Goal: Use online tool/utility: Utilize a website feature to perform a specific function

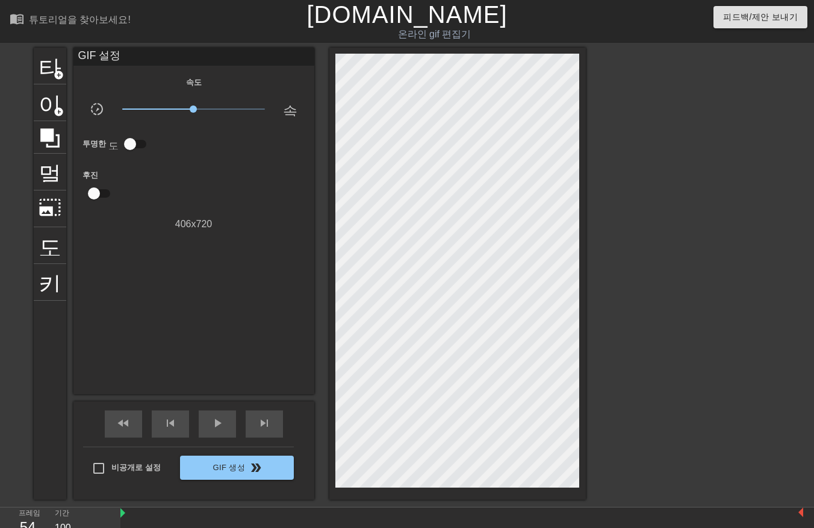
scroll to position [99, 10]
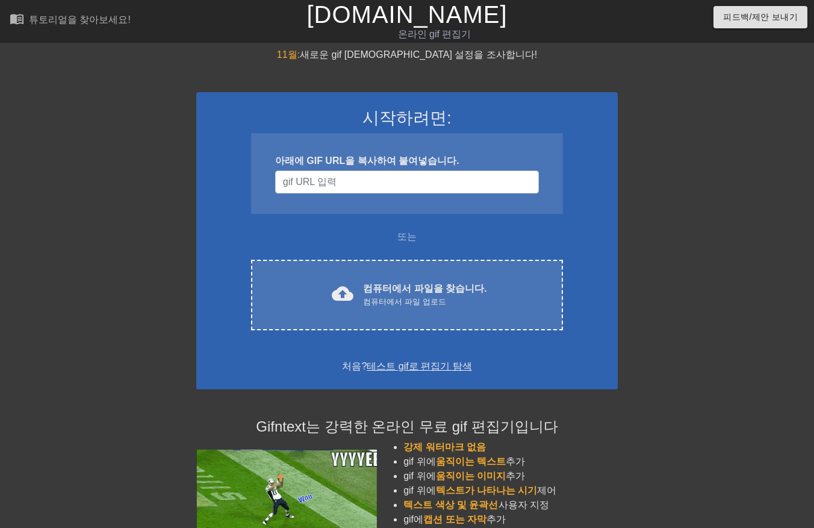
scroll to position [99, 9]
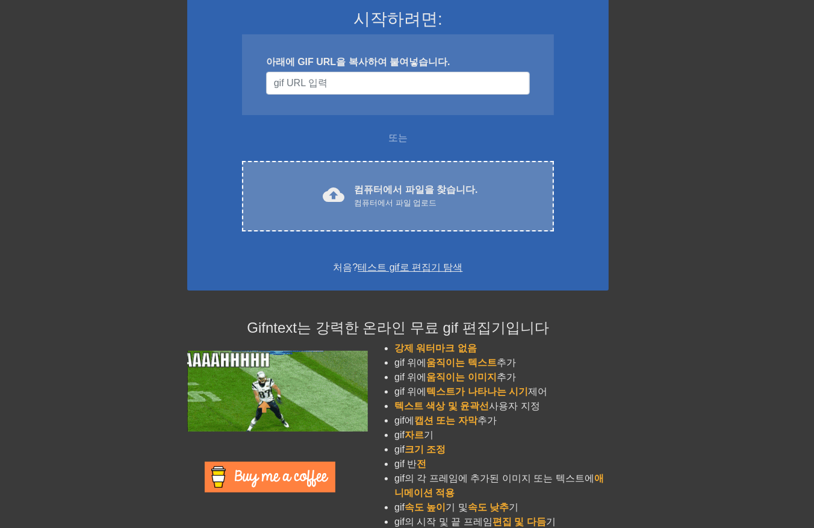
click at [458, 190] on font "컴퓨터에서 파일을 찾습니다." at bounding box center [415, 189] width 123 height 10
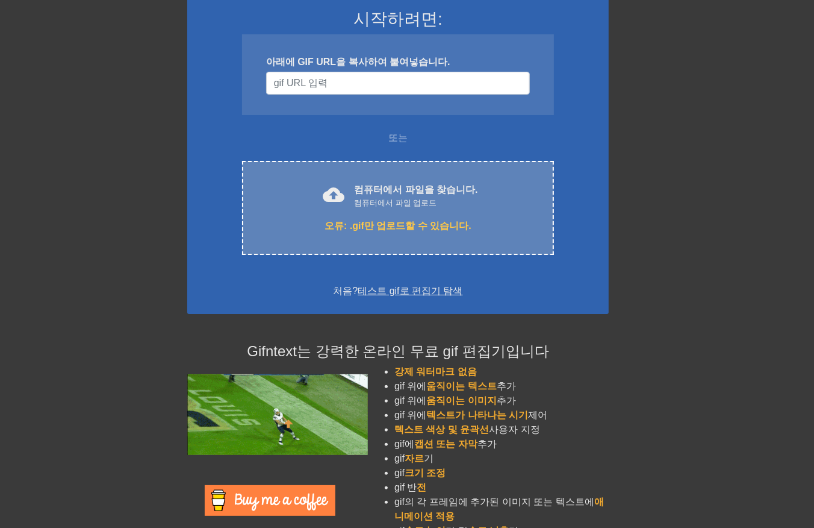
click at [443, 208] on div "cloud_upload 컴퓨터에서 파일을 찾습니다. 컴퓨터에서 파일 업로드 오류: .gif만 업로드할 수 있습니다. Choose files" at bounding box center [398, 208] width 312 height 94
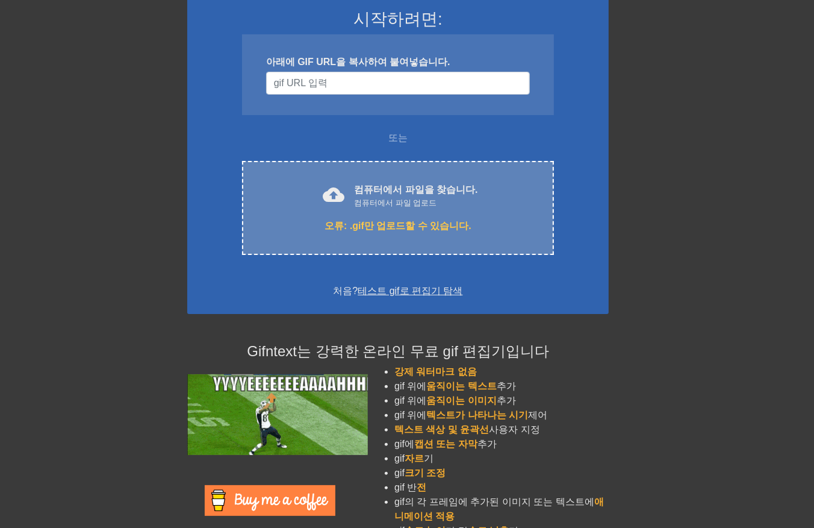
click at [497, 220] on div "오류: .gif만 업로드할 수 있습니다." at bounding box center [397, 226] width 261 height 14
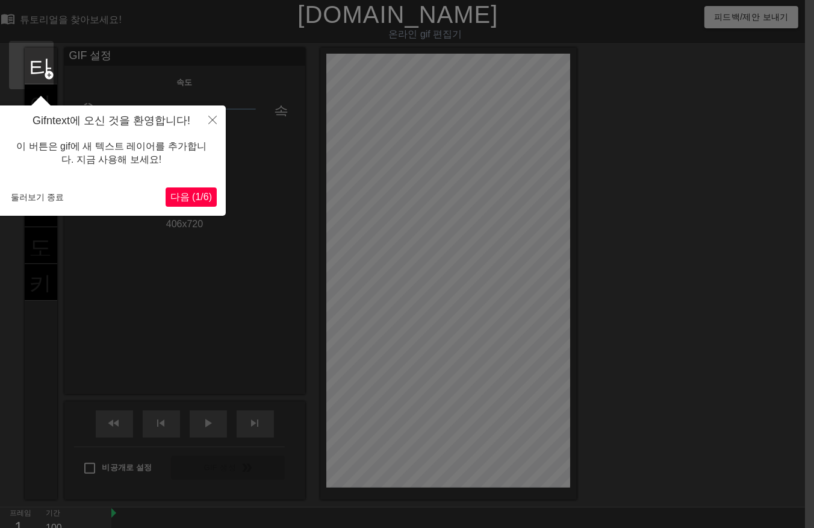
scroll to position [29, 9]
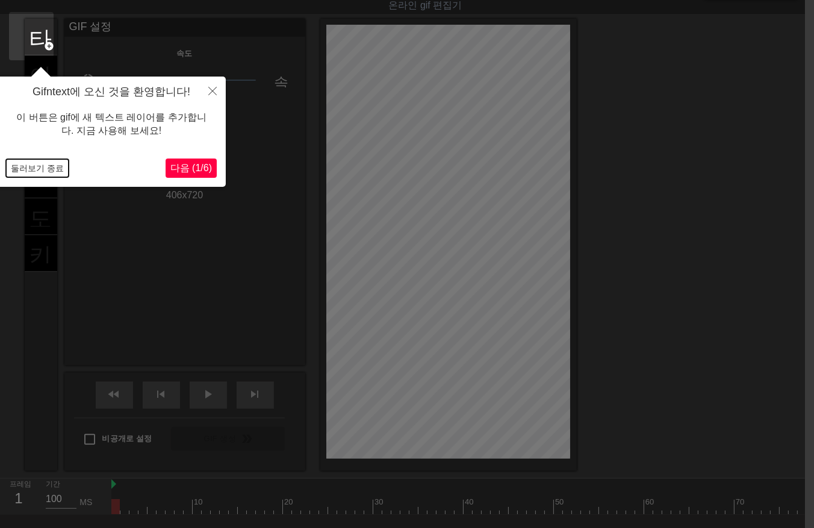
click at [40, 167] on button "둘러보기 종료" at bounding box center [37, 168] width 63 height 18
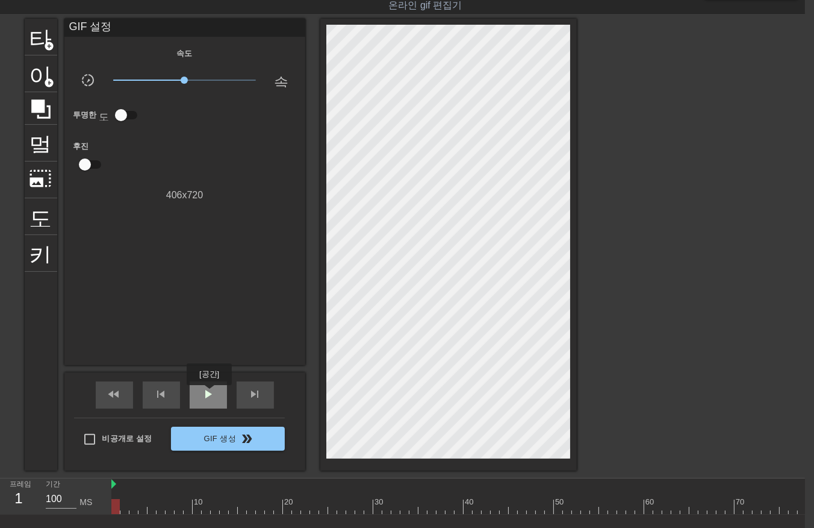
click at [209, 393] on span "play_arrow" at bounding box center [208, 394] width 14 height 14
click at [202, 390] on span "일시 중지" at bounding box center [208, 394] width 14 height 14
click at [281, 506] on div at bounding box center [495, 506] width 768 height 15
click at [281, 510] on div at bounding box center [278, 506] width 8 height 15
click at [263, 508] on div at bounding box center [495, 506] width 768 height 15
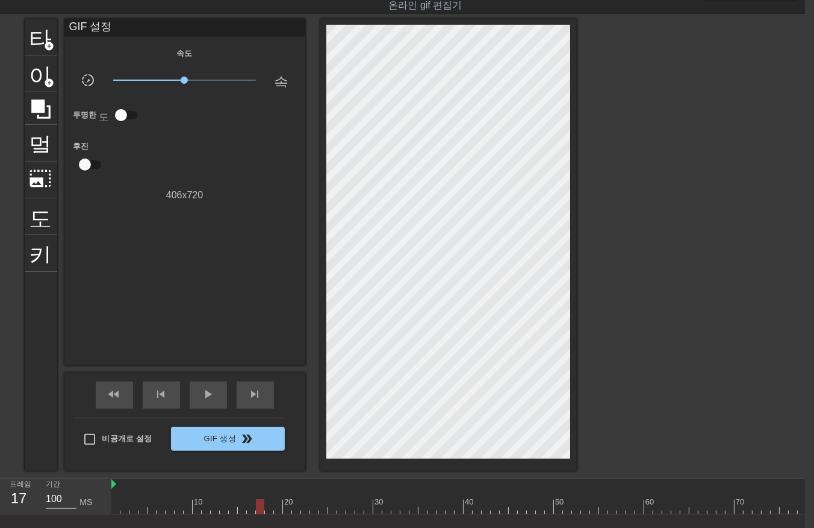
click at [248, 510] on div at bounding box center [495, 506] width 768 height 15
click at [247, 509] on div at bounding box center [251, 506] width 8 height 15
click at [219, 513] on div "10 20 30 40 50 60 70 80" at bounding box center [495, 496] width 768 height 36
click at [285, 509] on div at bounding box center [495, 506] width 768 height 15
click at [297, 502] on div at bounding box center [495, 506] width 768 height 15
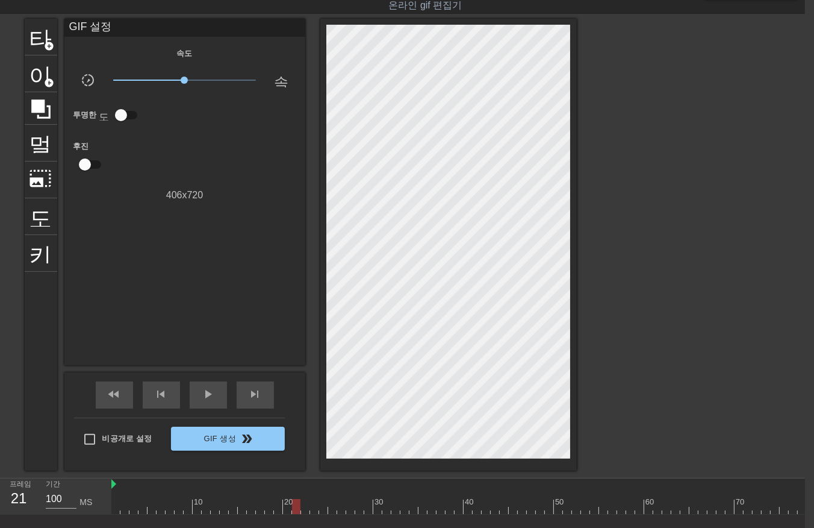
click at [308, 504] on div at bounding box center [495, 506] width 768 height 15
click at [314, 506] on div at bounding box center [495, 506] width 768 height 15
drag, startPoint x: 323, startPoint y: 502, endPoint x: 330, endPoint y: 503, distance: 7.3
click at [323, 503] on div at bounding box center [495, 506] width 768 height 15
click at [331, 504] on div at bounding box center [495, 506] width 768 height 15
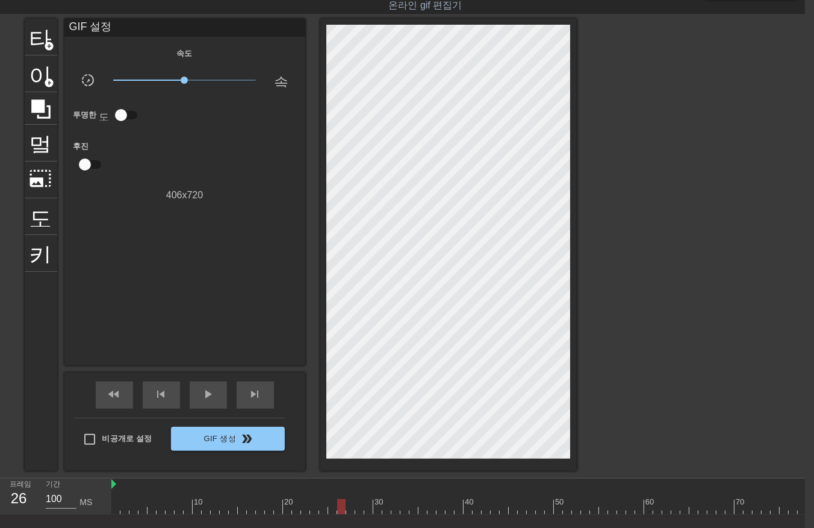
click at [341, 504] on div at bounding box center [495, 506] width 768 height 15
click at [348, 502] on div at bounding box center [495, 506] width 768 height 15
drag, startPoint x: 358, startPoint y: 504, endPoint x: 369, endPoint y: 505, distance: 10.9
click at [360, 505] on div at bounding box center [495, 506] width 768 height 15
click at [372, 507] on div at bounding box center [495, 506] width 768 height 15
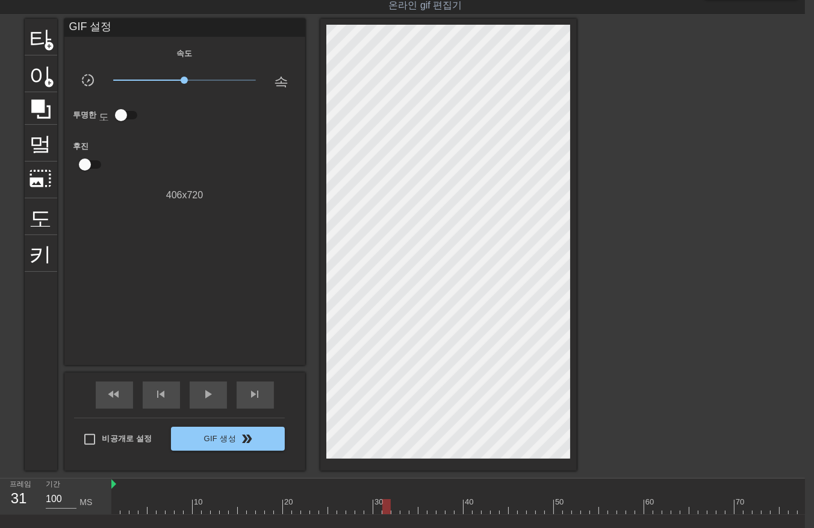
click at [383, 505] on div at bounding box center [495, 506] width 768 height 15
click at [398, 508] on div at bounding box center [495, 506] width 768 height 15
click at [414, 506] on div at bounding box center [495, 506] width 768 height 15
click at [423, 505] on div at bounding box center [495, 506] width 768 height 15
drag, startPoint x: 428, startPoint y: 505, endPoint x: 437, endPoint y: 508, distance: 9.5
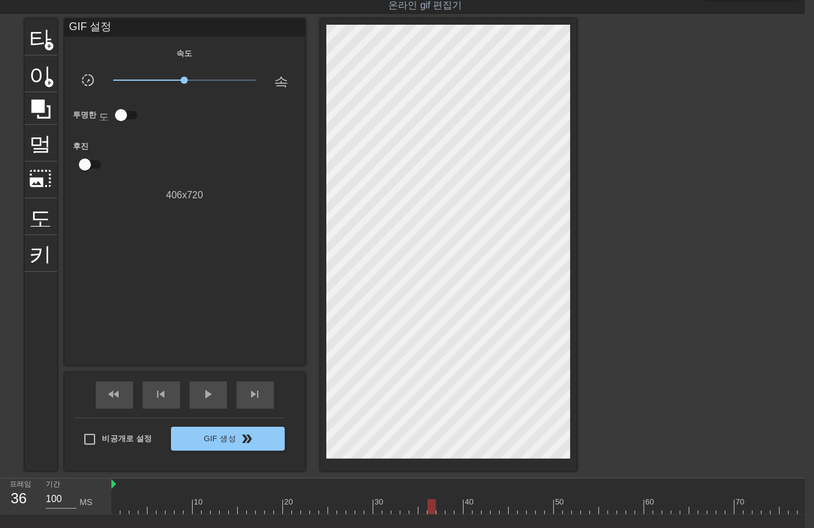
click at [435, 508] on div at bounding box center [495, 506] width 768 height 15
click at [442, 508] on div at bounding box center [495, 506] width 768 height 15
drag, startPoint x: 455, startPoint y: 508, endPoint x: 473, endPoint y: 502, distance: 19.4
click at [461, 508] on div at bounding box center [495, 506] width 768 height 15
click at [474, 502] on div at bounding box center [495, 506] width 768 height 15
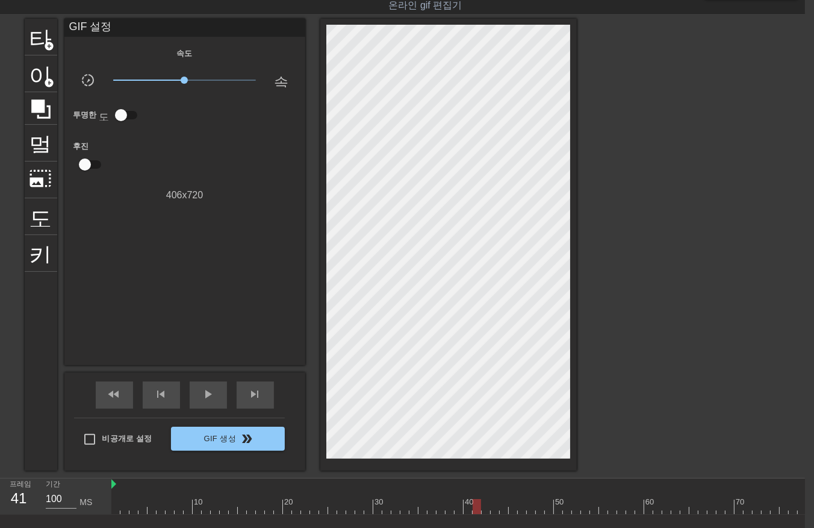
drag, startPoint x: 480, startPoint y: 498, endPoint x: 485, endPoint y: 493, distance: 7.7
click at [481, 499] on div at bounding box center [495, 506] width 768 height 15
click at [493, 495] on div "10 20 30 40 50 60 70 80" at bounding box center [495, 499] width 768 height 19
drag, startPoint x: 484, startPoint y: 507, endPoint x: 500, endPoint y: 505, distance: 15.8
click at [484, 507] on div at bounding box center [495, 506] width 768 height 15
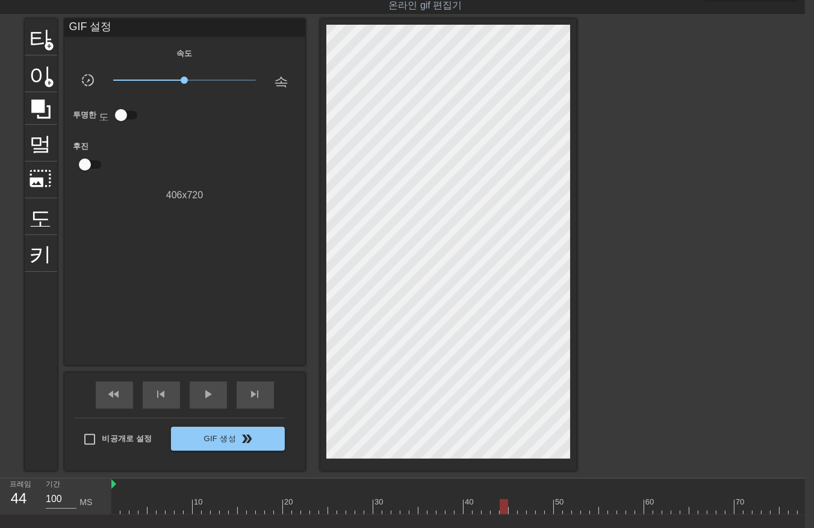
click at [508, 505] on div at bounding box center [495, 506] width 768 height 15
drag, startPoint x: 512, startPoint y: 506, endPoint x: 520, endPoint y: 507, distance: 8.5
click at [515, 506] on div at bounding box center [513, 506] width 8 height 15
drag, startPoint x: 520, startPoint y: 507, endPoint x: 531, endPoint y: 507, distance: 10.3
click at [528, 507] on div at bounding box center [495, 506] width 768 height 15
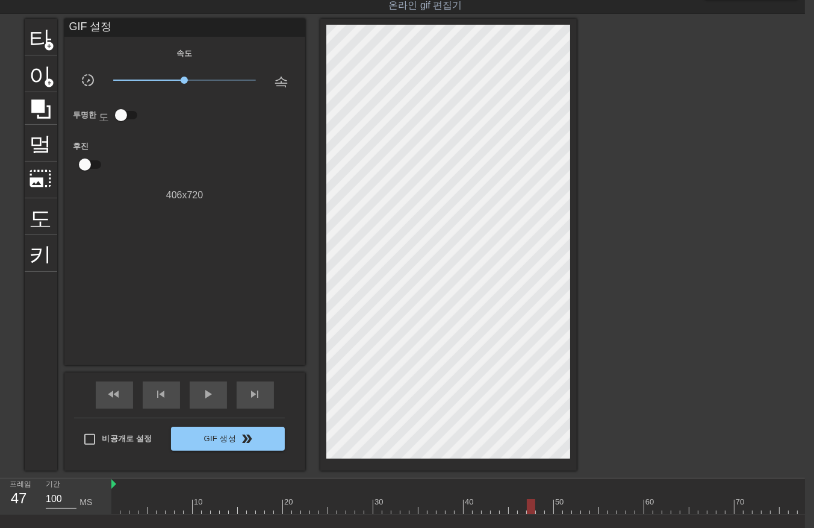
drag, startPoint x: 534, startPoint y: 506, endPoint x: 540, endPoint y: 507, distance: 6.1
click at [535, 507] on div at bounding box center [531, 506] width 8 height 15
drag, startPoint x: 543, startPoint y: 509, endPoint x: 550, endPoint y: 507, distance: 7.6
click at [544, 507] on div at bounding box center [540, 506] width 8 height 15
drag, startPoint x: 550, startPoint y: 506, endPoint x: 558, endPoint y: 504, distance: 7.6
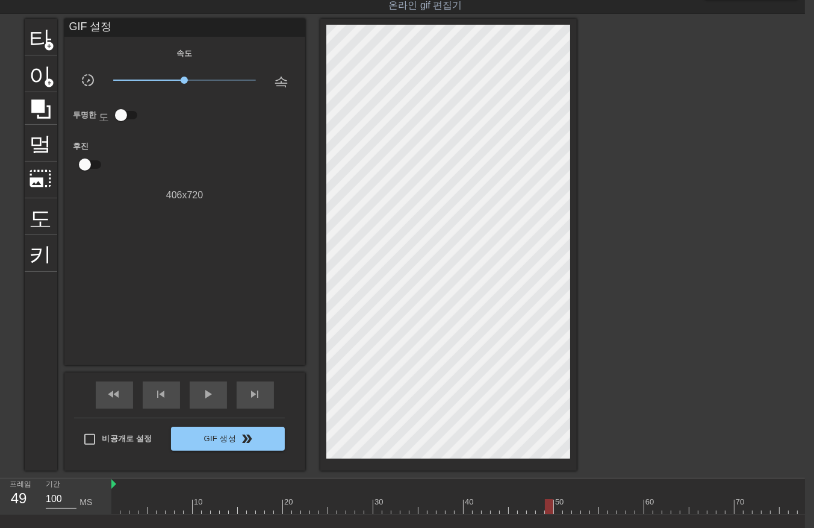
click at [558, 504] on div at bounding box center [495, 506] width 768 height 15
click at [563, 503] on div at bounding box center [558, 506] width 8 height 15
drag, startPoint x: 567, startPoint y: 501, endPoint x: 574, endPoint y: 503, distance: 6.9
click at [572, 503] on div at bounding box center [567, 506] width 8 height 15
click at [584, 503] on div at bounding box center [495, 506] width 768 height 15
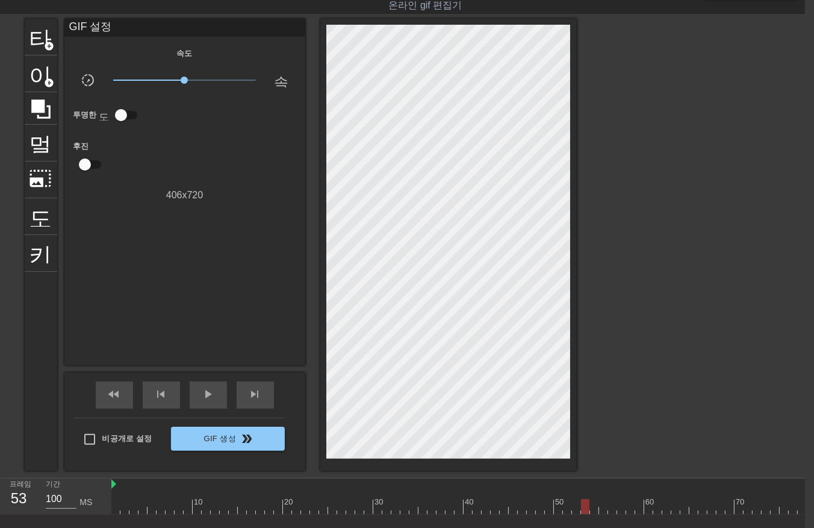
drag, startPoint x: 587, startPoint y: 501, endPoint x: 593, endPoint y: 502, distance: 6.3
click at [593, 502] on div at bounding box center [495, 506] width 768 height 15
click at [597, 504] on div at bounding box center [594, 506] width 8 height 15
drag, startPoint x: 599, startPoint y: 504, endPoint x: 605, endPoint y: 499, distance: 7.3
click at [603, 503] on div at bounding box center [495, 506] width 768 height 15
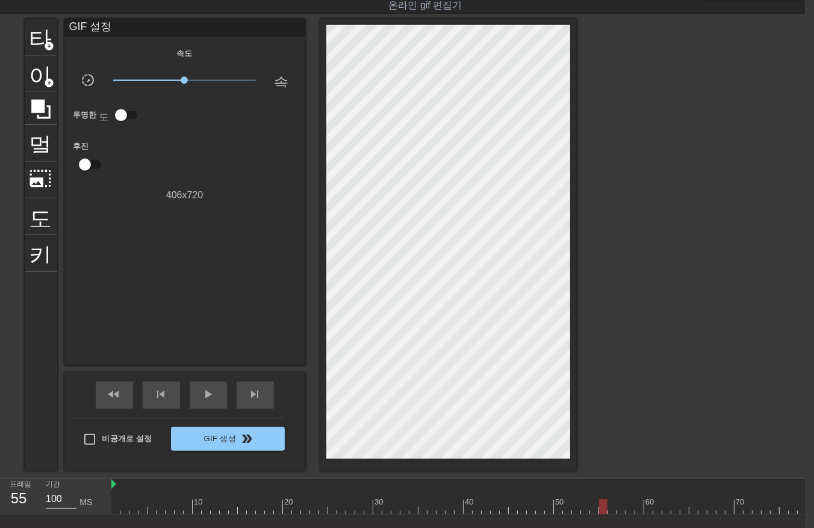
click at [605, 501] on div at bounding box center [603, 506] width 8 height 15
click at [201, 387] on span "play_arrow" at bounding box center [208, 394] width 14 height 14
click at [207, 387] on span "일시 중지" at bounding box center [208, 394] width 14 height 14
click at [626, 507] on div at bounding box center [495, 506] width 768 height 15
click at [616, 507] on div at bounding box center [495, 506] width 768 height 15
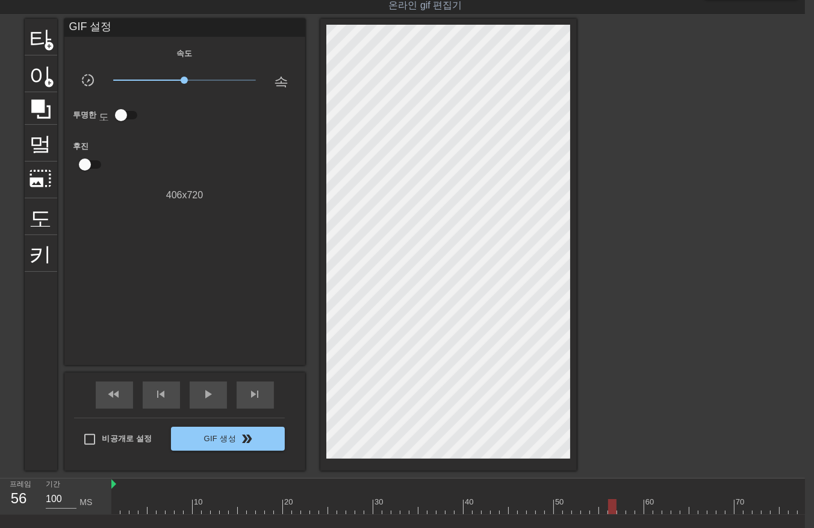
click at [600, 502] on div at bounding box center [495, 506] width 768 height 15
click at [588, 496] on div "10 20 30 40 50 60 70 80" at bounding box center [495, 499] width 768 height 19
click at [591, 506] on div at bounding box center [495, 506] width 768 height 15
click at [602, 508] on div at bounding box center [495, 506] width 768 height 15
click at [621, 509] on div at bounding box center [495, 506] width 768 height 15
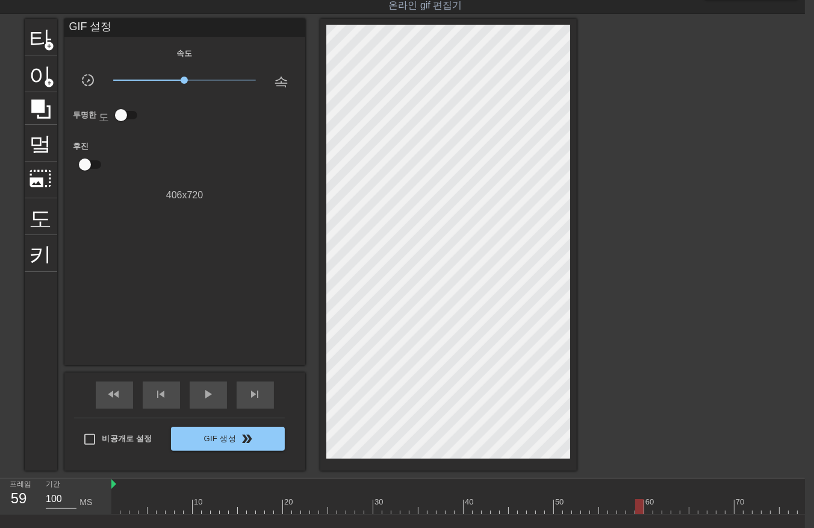
click at [637, 507] on div at bounding box center [495, 506] width 768 height 15
click at [647, 507] on div at bounding box center [495, 506] width 768 height 15
click at [659, 504] on div at bounding box center [495, 506] width 768 height 15
click at [667, 502] on div at bounding box center [495, 506] width 768 height 15
drag, startPoint x: 673, startPoint y: 499, endPoint x: 681, endPoint y: 500, distance: 7.3
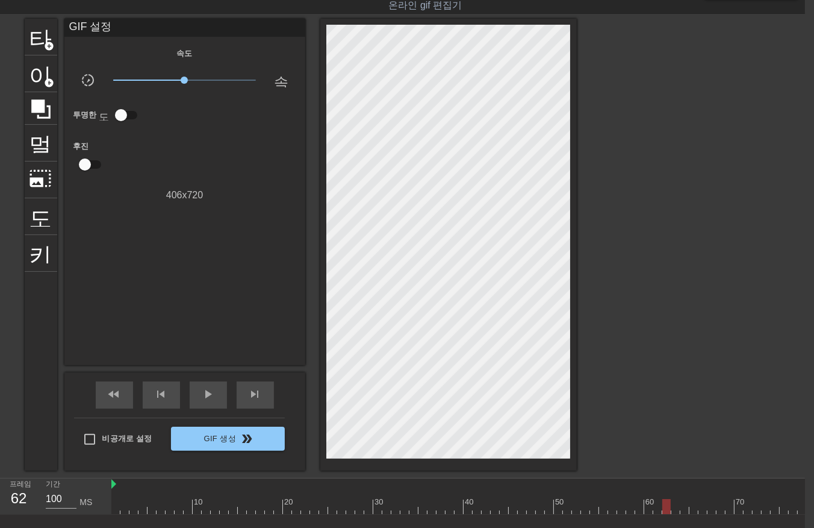
click at [675, 501] on div at bounding box center [495, 506] width 768 height 15
drag, startPoint x: 682, startPoint y: 500, endPoint x: 689, endPoint y: 501, distance: 6.7
click at [685, 501] on div at bounding box center [495, 506] width 768 height 15
click at [690, 501] on div at bounding box center [495, 506] width 768 height 15
click at [693, 504] on div at bounding box center [694, 506] width 8 height 15
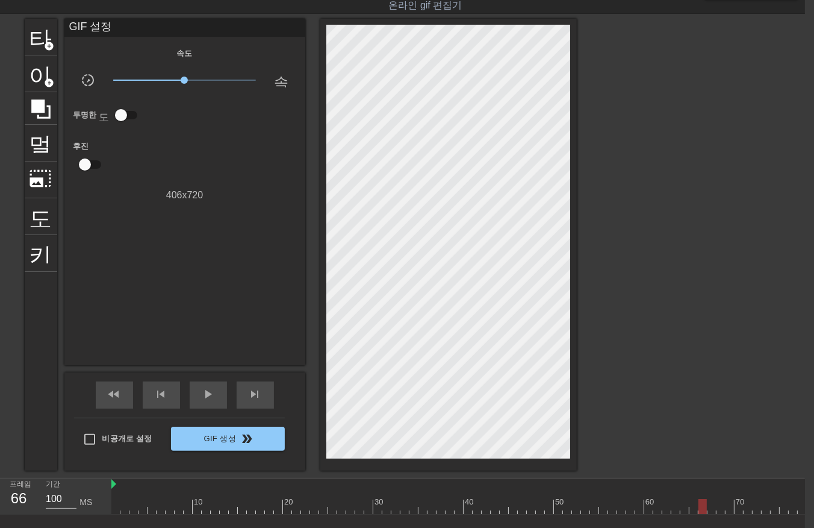
drag, startPoint x: 701, startPoint y: 505, endPoint x: 714, endPoint y: 505, distance: 12.6
click at [702, 506] on div at bounding box center [495, 506] width 768 height 15
click at [719, 506] on div at bounding box center [495, 506] width 768 height 15
click at [729, 508] on div at bounding box center [495, 506] width 768 height 15
click at [739, 507] on div at bounding box center [495, 506] width 768 height 15
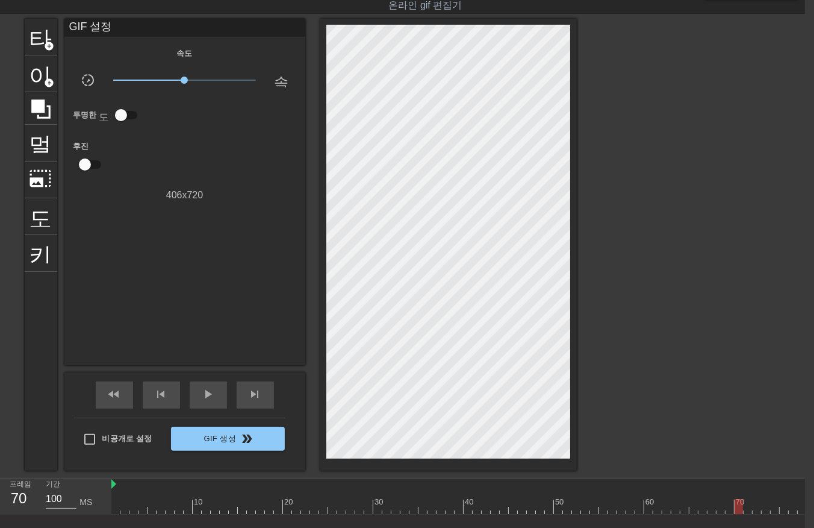
click at [743, 510] on div at bounding box center [739, 506] width 8 height 15
click at [694, 508] on div at bounding box center [419, 506] width 768 height 15
click at [714, 499] on div at bounding box center [419, 506] width 768 height 15
click at [725, 499] on div at bounding box center [419, 506] width 768 height 15
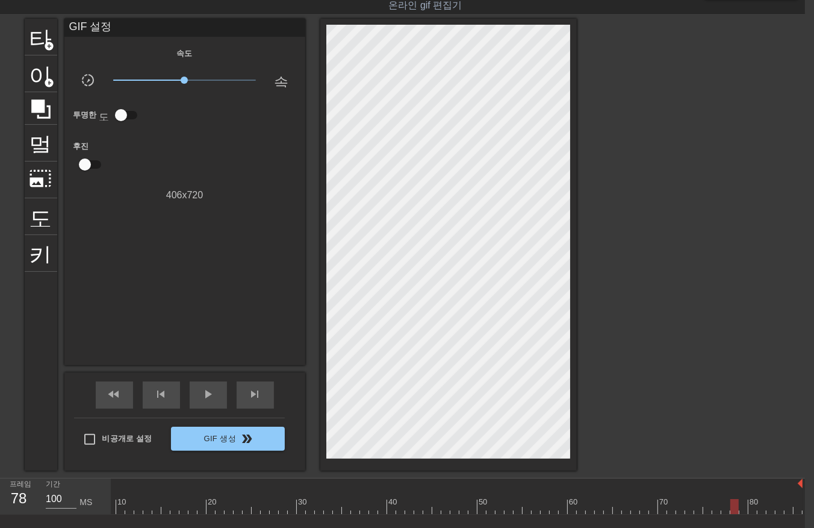
click at [735, 497] on div at bounding box center [735, 497] width 9 height 15
click at [744, 496] on div at bounding box center [744, 497] width 9 height 15
drag, startPoint x: 749, startPoint y: 495, endPoint x: 754, endPoint y: 500, distance: 7.3
click at [753, 500] on div "10 20 30 40 50 60 70 80" at bounding box center [419, 496] width 768 height 36
click at [758, 501] on div at bounding box center [419, 506] width 768 height 15
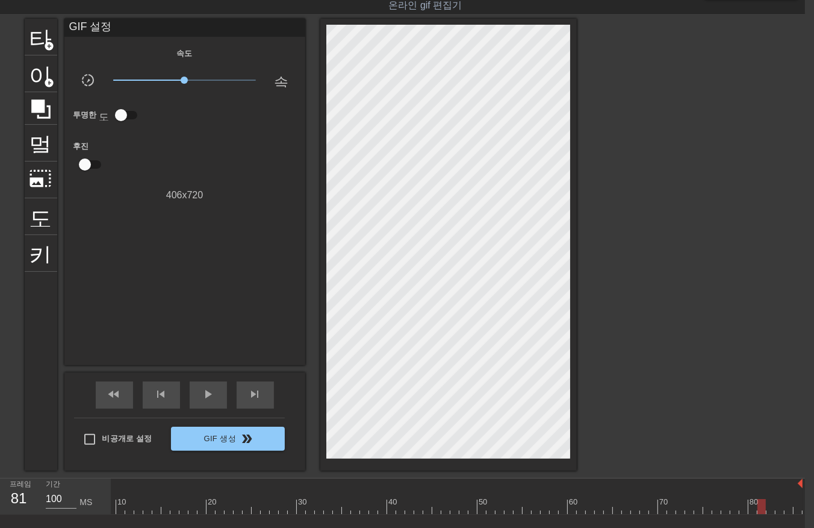
click at [764, 510] on div at bounding box center [762, 506] width 8 height 15
click at [764, 511] on div at bounding box center [419, 506] width 768 height 15
click at [778, 507] on div at bounding box center [419, 506] width 768 height 15
click at [788, 509] on div at bounding box center [419, 506] width 768 height 15
click at [798, 510] on div at bounding box center [419, 506] width 768 height 15
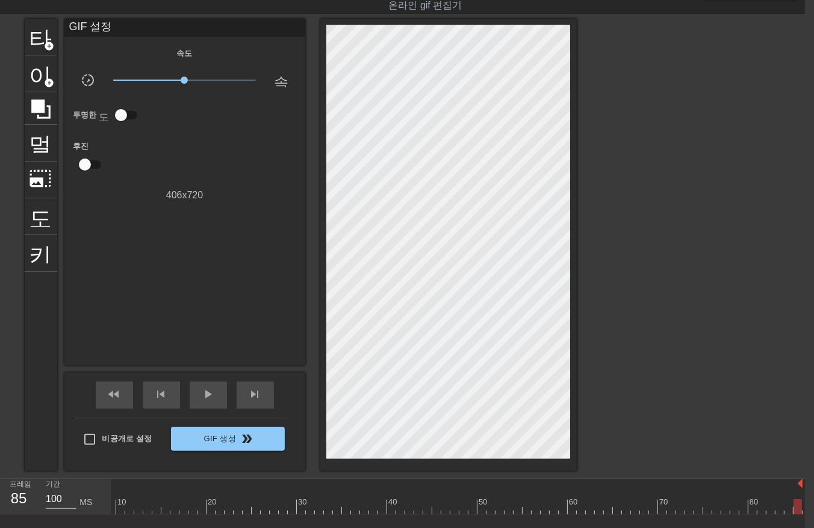
drag, startPoint x: 800, startPoint y: 510, endPoint x: 812, endPoint y: 512, distance: 12.2
click at [805, 512] on div "10 20 30 40 50 60 70 80" at bounding box center [458, 496] width 694 height 36
click at [508, 507] on div at bounding box center [419, 506] width 768 height 15
drag, startPoint x: 516, startPoint y: 507, endPoint x: 522, endPoint y: 512, distance: 8.1
click at [518, 507] on div at bounding box center [419, 506] width 768 height 15
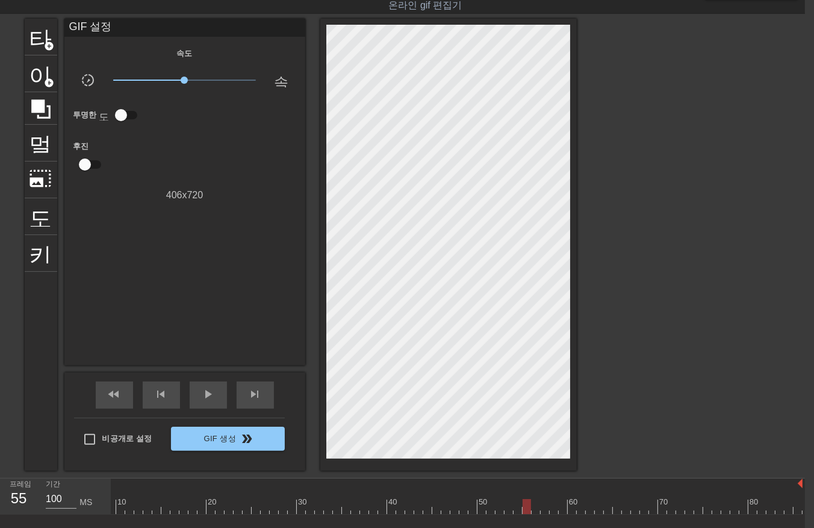
click at [529, 508] on div at bounding box center [419, 506] width 768 height 15
click at [537, 507] on div at bounding box center [419, 506] width 768 height 15
drag, startPoint x: 543, startPoint y: 507, endPoint x: 549, endPoint y: 512, distance: 7.3
click at [546, 510] on div at bounding box center [419, 506] width 768 height 15
drag, startPoint x: 551, startPoint y: 506, endPoint x: 558, endPoint y: 506, distance: 7.2
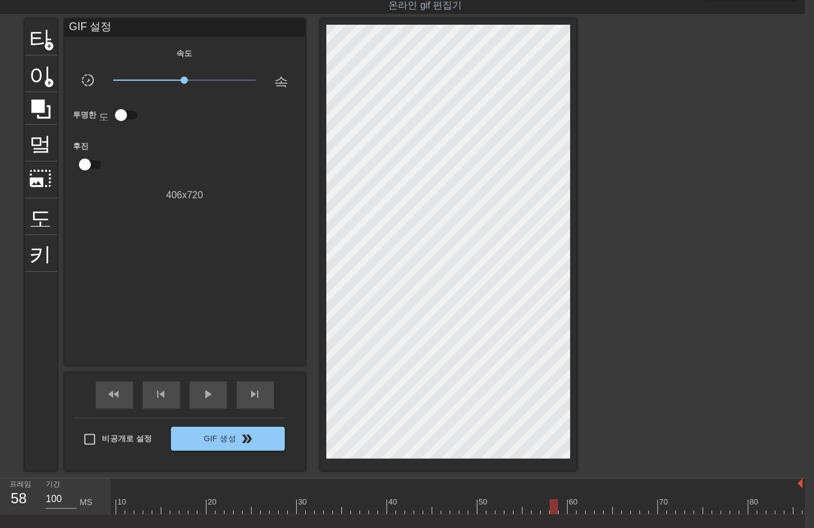
click at [554, 506] on div at bounding box center [419, 506] width 768 height 15
click at [561, 504] on div at bounding box center [419, 506] width 768 height 15
click at [569, 503] on div at bounding box center [419, 506] width 768 height 15
drag, startPoint x: 581, startPoint y: 502, endPoint x: 587, endPoint y: 506, distance: 7.4
click at [581, 505] on div at bounding box center [419, 506] width 768 height 15
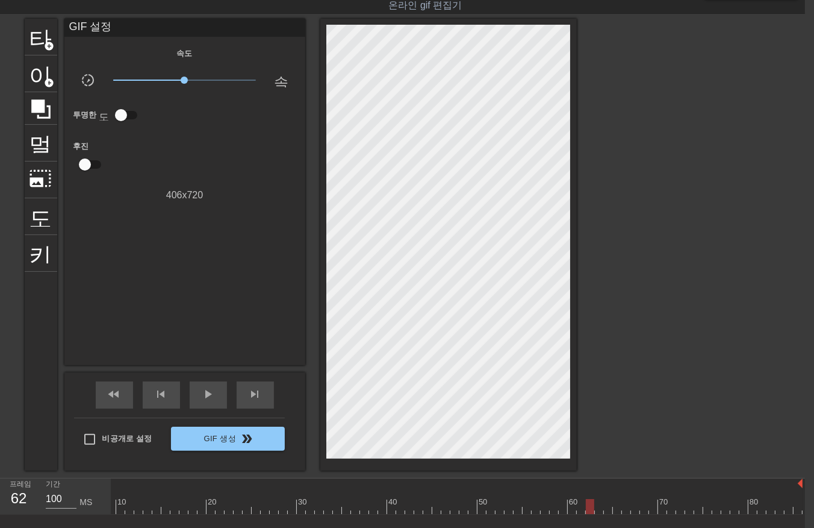
drag, startPoint x: 588, startPoint y: 504, endPoint x: 597, endPoint y: 508, distance: 10.2
click at [589, 504] on div at bounding box center [419, 506] width 768 height 15
click at [599, 505] on div at bounding box center [419, 506] width 768 height 15
click at [607, 505] on div at bounding box center [419, 506] width 768 height 15
drag, startPoint x: 618, startPoint y: 507, endPoint x: 627, endPoint y: 506, distance: 9.1
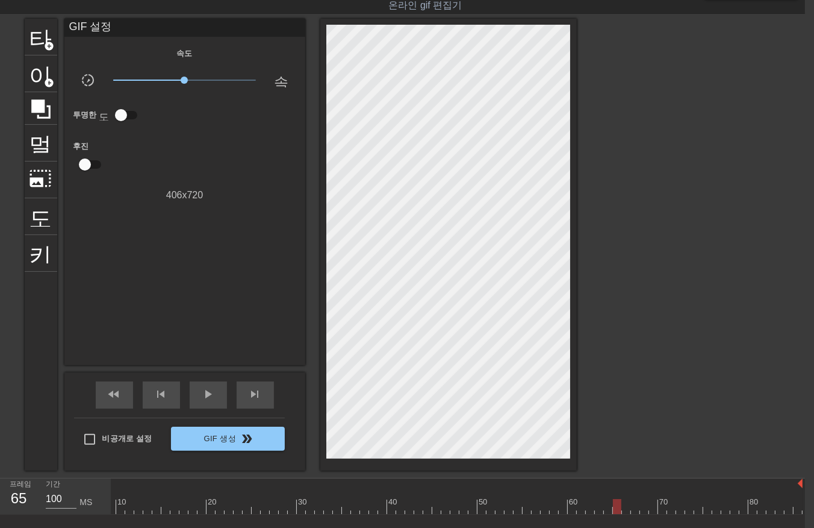
click at [620, 507] on div at bounding box center [419, 506] width 768 height 15
drag, startPoint x: 624, startPoint y: 504, endPoint x: 633, endPoint y: 505, distance: 9.1
click at [625, 504] on div at bounding box center [419, 506] width 768 height 15
click at [635, 505] on div at bounding box center [419, 506] width 768 height 15
drag, startPoint x: 642, startPoint y: 506, endPoint x: 653, endPoint y: 507, distance: 10.9
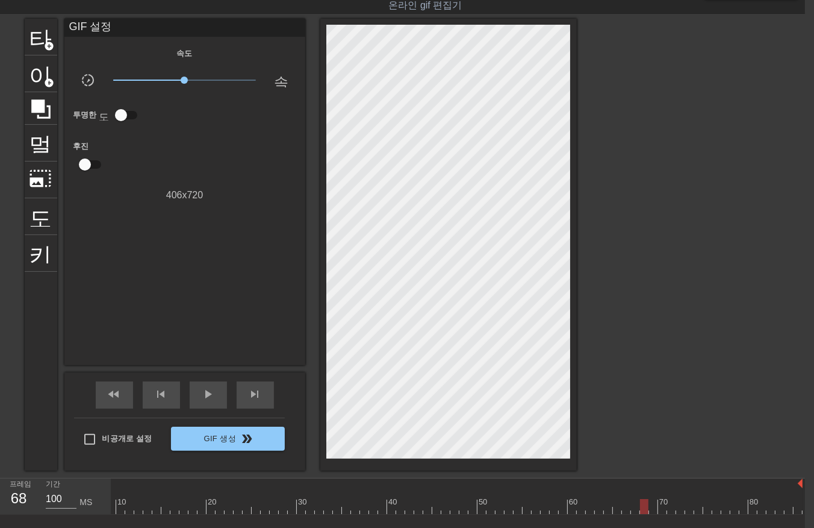
click at [646, 507] on div at bounding box center [419, 506] width 768 height 15
click at [652, 505] on div at bounding box center [419, 506] width 768 height 15
drag, startPoint x: 663, startPoint y: 507, endPoint x: 664, endPoint y: 514, distance: 8.0
click at [664, 510] on div at bounding box center [419, 506] width 768 height 15
click at [672, 508] on div at bounding box center [419, 506] width 768 height 15
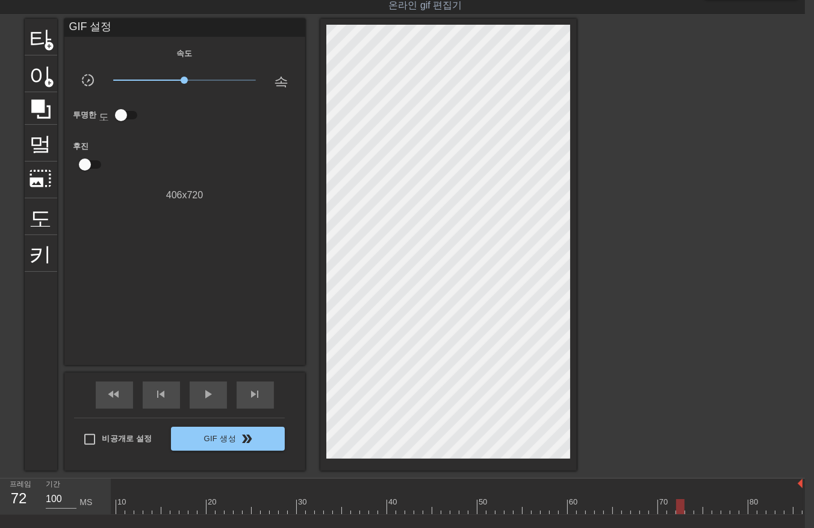
drag, startPoint x: 681, startPoint y: 504, endPoint x: 687, endPoint y: 508, distance: 7.0
click at [685, 509] on div at bounding box center [419, 506] width 768 height 15
drag, startPoint x: 690, startPoint y: 504, endPoint x: 691, endPoint y: 510, distance: 6.1
click at [691, 509] on div at bounding box center [689, 506] width 8 height 15
drag, startPoint x: 688, startPoint y: 509, endPoint x: 694, endPoint y: 510, distance: 6.7
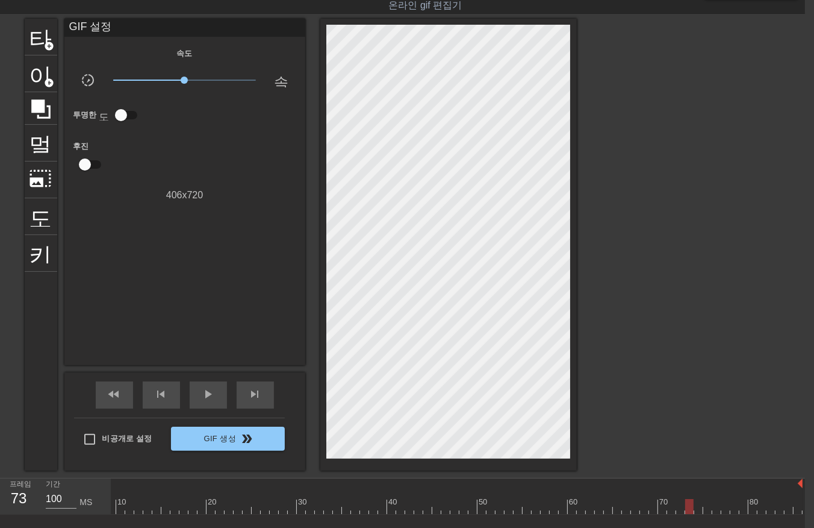
click at [688, 510] on div at bounding box center [689, 506] width 8 height 15
drag, startPoint x: 687, startPoint y: 507, endPoint x: 696, endPoint y: 509, distance: 9.8
click at [693, 510] on div at bounding box center [419, 506] width 768 height 15
click at [697, 510] on div at bounding box center [419, 506] width 768 height 15
drag, startPoint x: 703, startPoint y: 507, endPoint x: 713, endPoint y: 509, distance: 9.9
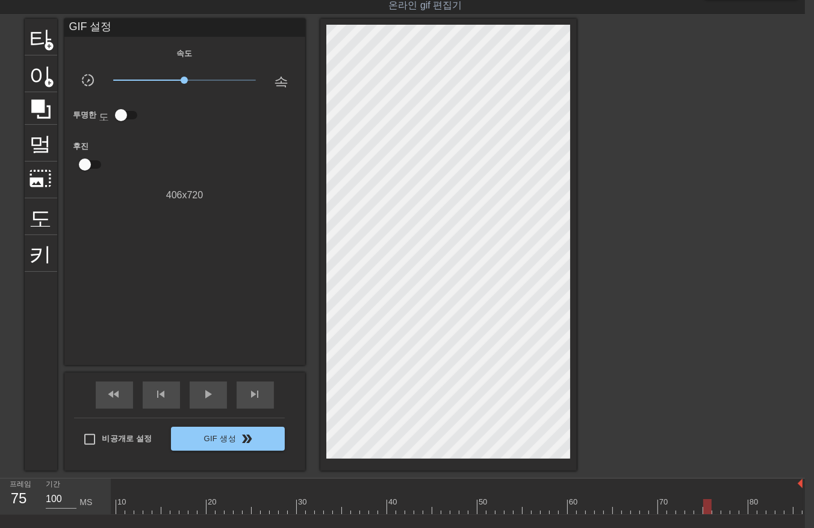
click at [707, 509] on div at bounding box center [419, 506] width 768 height 15
click at [716, 506] on div at bounding box center [419, 506] width 768 height 15
drag, startPoint x: 723, startPoint y: 505, endPoint x: 730, endPoint y: 513, distance: 10.7
click at [725, 506] on div at bounding box center [419, 506] width 768 height 15
drag, startPoint x: 735, startPoint y: 507, endPoint x: 741, endPoint y: 509, distance: 6.5
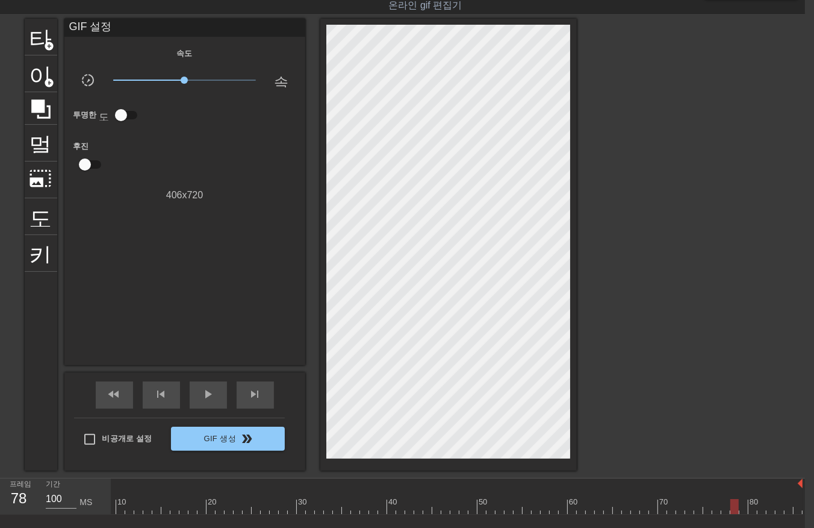
click at [736, 508] on div at bounding box center [419, 506] width 768 height 15
drag, startPoint x: 741, startPoint y: 504, endPoint x: 748, endPoint y: 507, distance: 7.0
click at [743, 506] on div at bounding box center [419, 506] width 768 height 15
drag, startPoint x: 752, startPoint y: 505, endPoint x: 759, endPoint y: 509, distance: 8.4
click at [752, 506] on div at bounding box center [419, 506] width 768 height 15
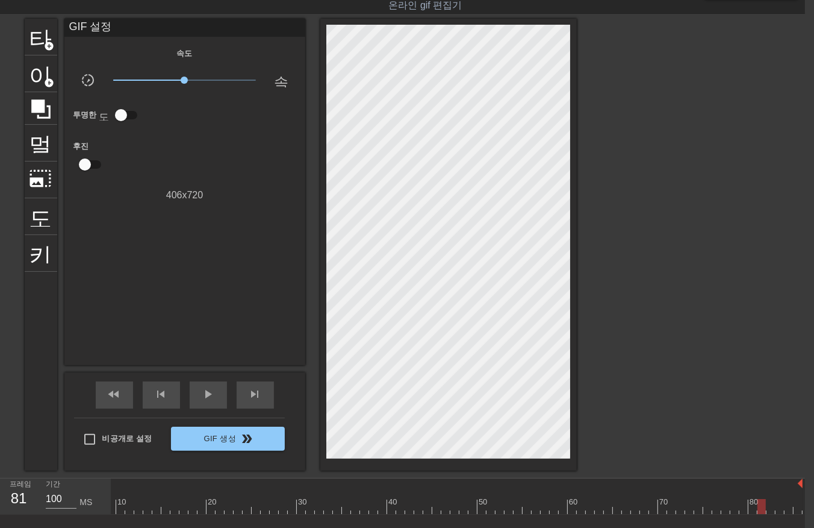
drag, startPoint x: 762, startPoint y: 503, endPoint x: 763, endPoint y: 511, distance: 7.9
click at [762, 504] on div at bounding box center [419, 506] width 768 height 15
drag, startPoint x: 767, startPoint y: 507, endPoint x: 773, endPoint y: 509, distance: 6.3
click at [769, 508] on div at bounding box center [419, 506] width 768 height 15
click at [779, 507] on div at bounding box center [419, 506] width 768 height 15
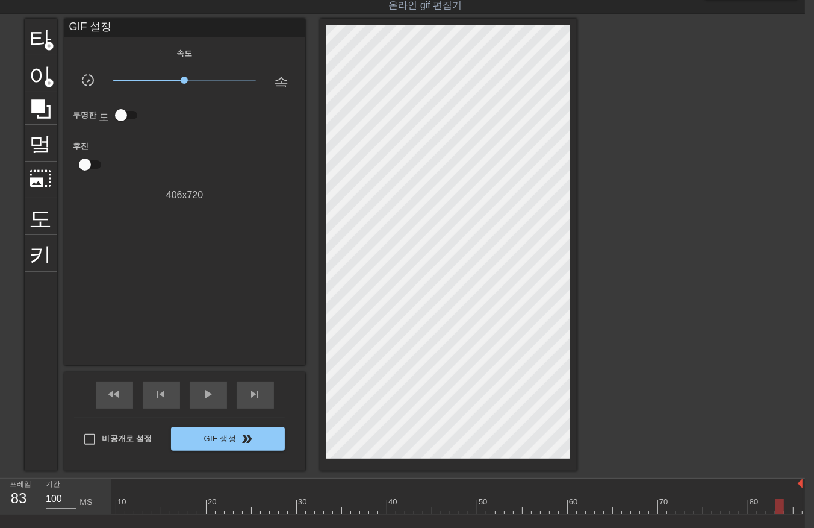
click at [790, 507] on div at bounding box center [419, 506] width 768 height 15
click at [797, 506] on div at bounding box center [419, 506] width 768 height 15
